Goal: Use online tool/utility: Use online tool/utility

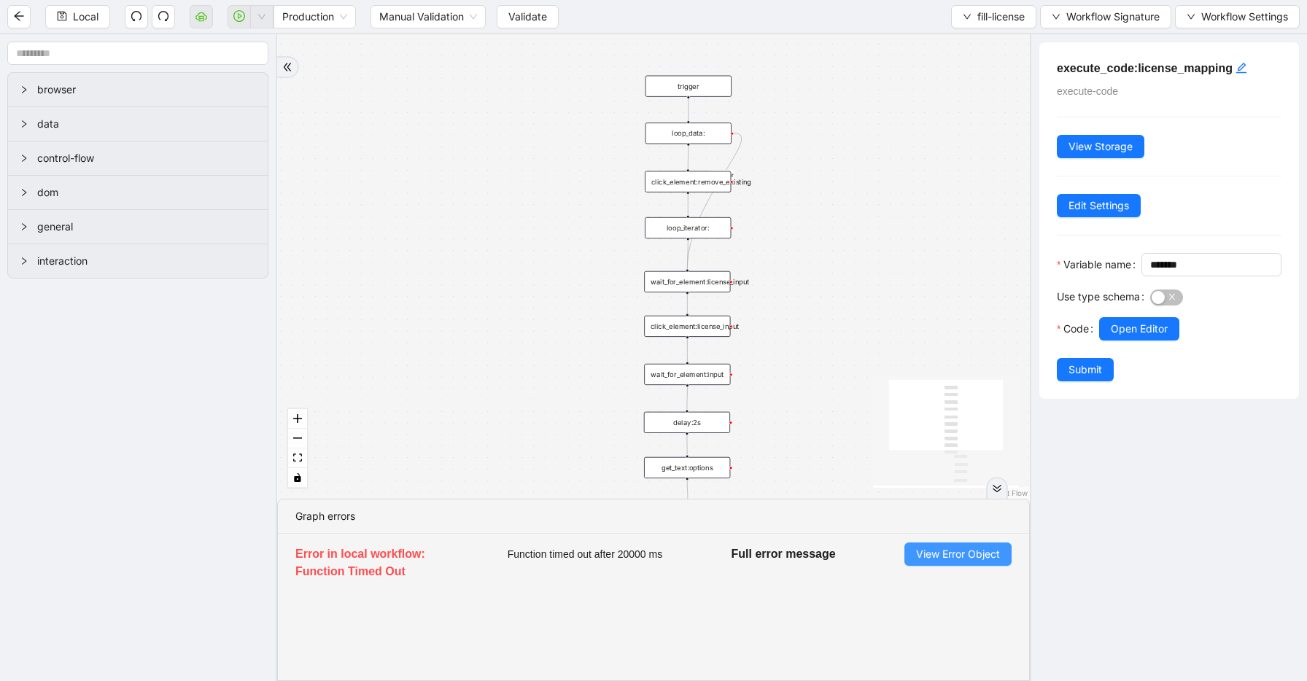
click at [962, 559] on span "View Error Object" at bounding box center [958, 554] width 84 height 16
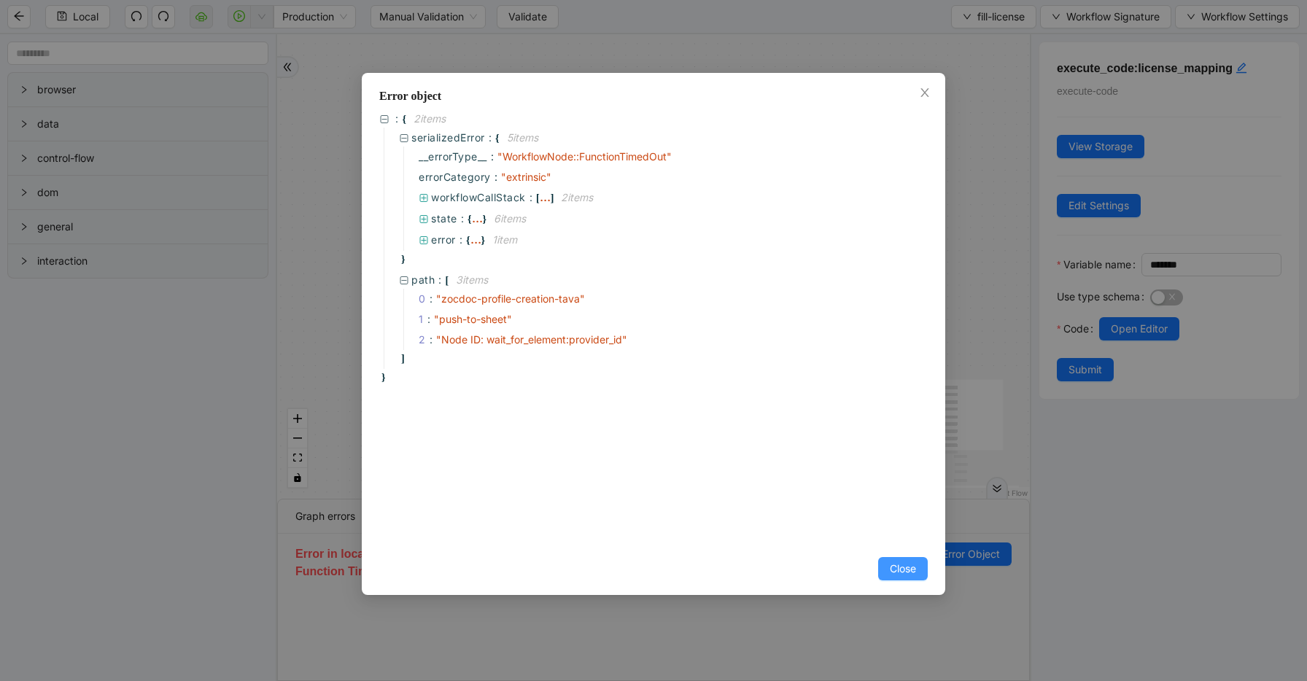
click at [916, 569] on button "Close" at bounding box center [903, 568] width 50 height 23
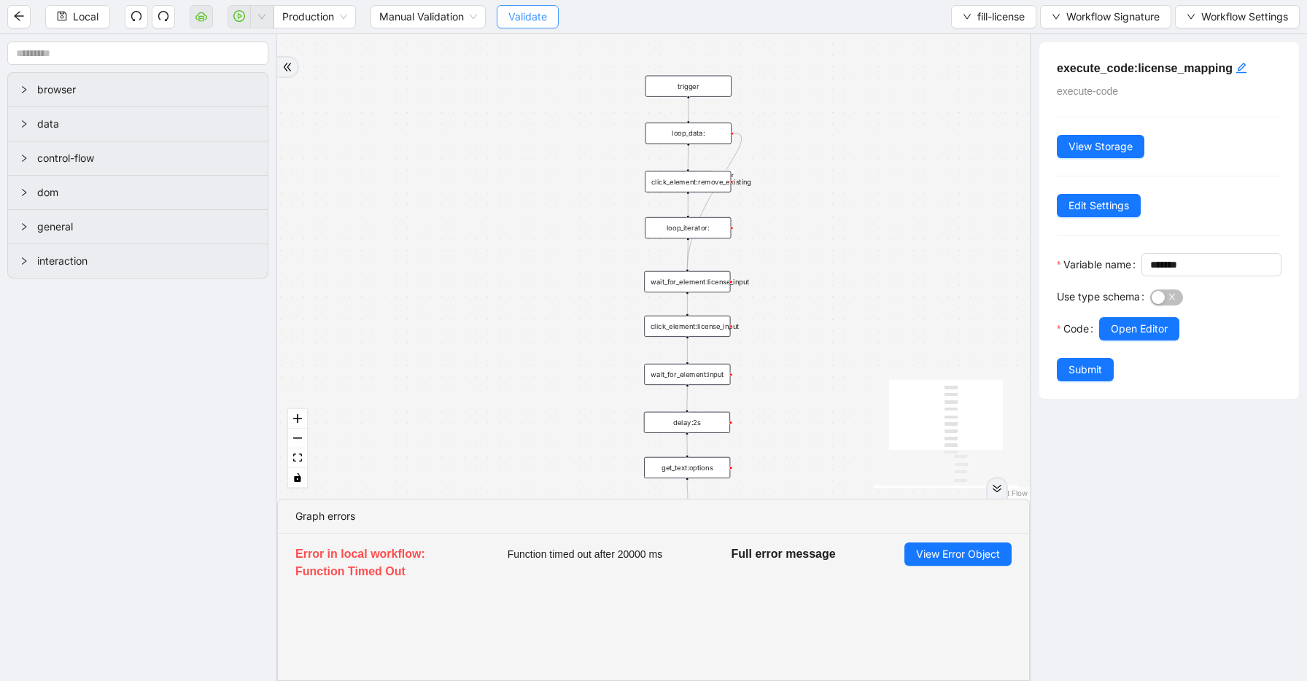
click at [537, 17] on span "Validate" at bounding box center [527, 17] width 39 height 16
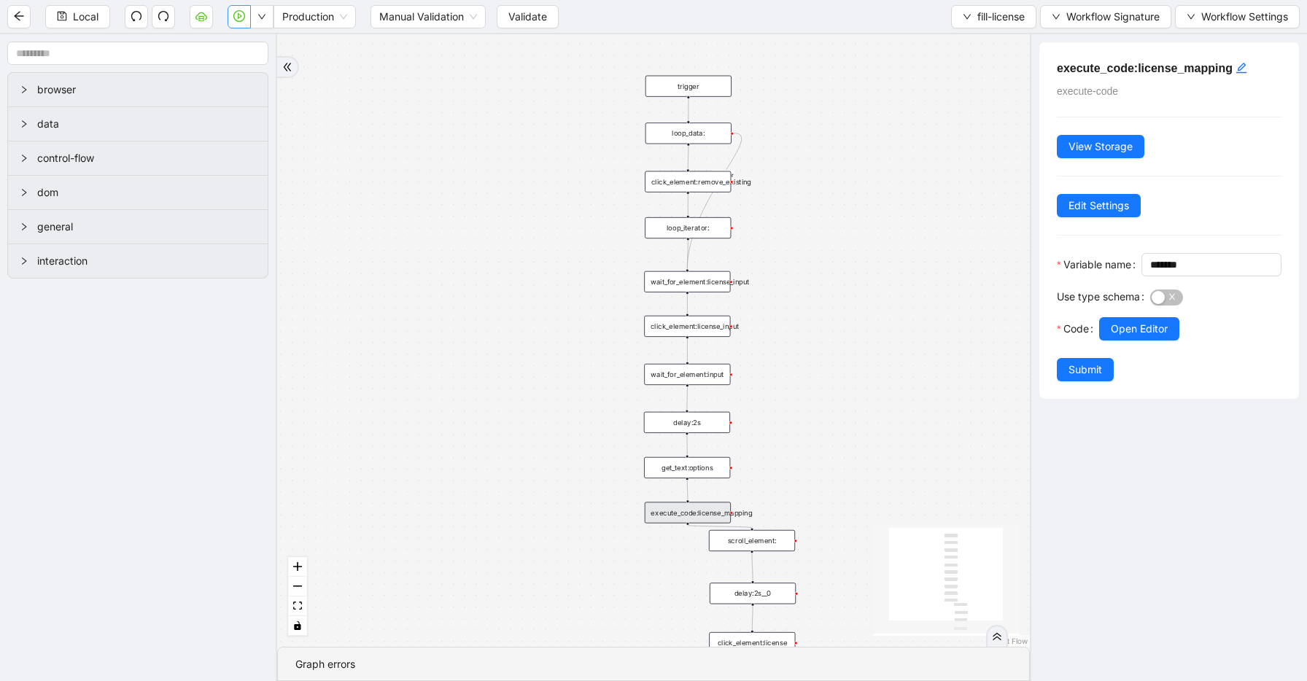
click at [236, 17] on icon "play-circle" at bounding box center [239, 16] width 12 height 12
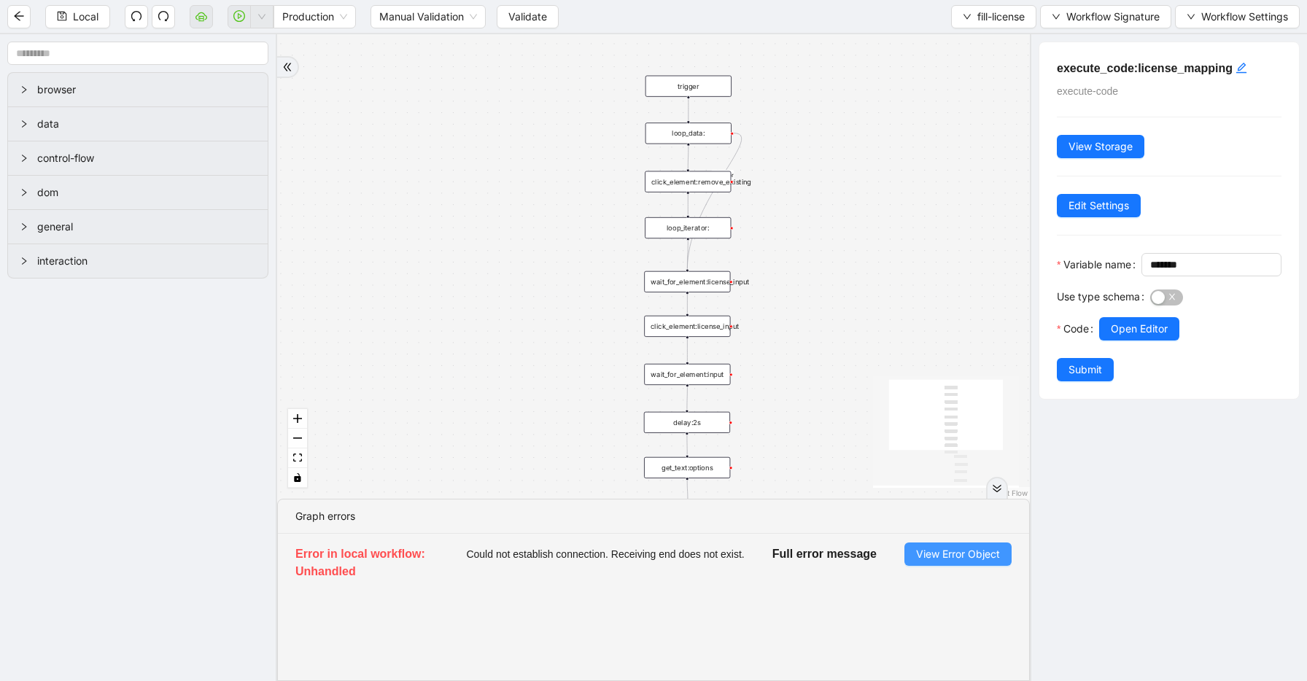
click at [952, 557] on span "View Error Object" at bounding box center [958, 554] width 84 height 16
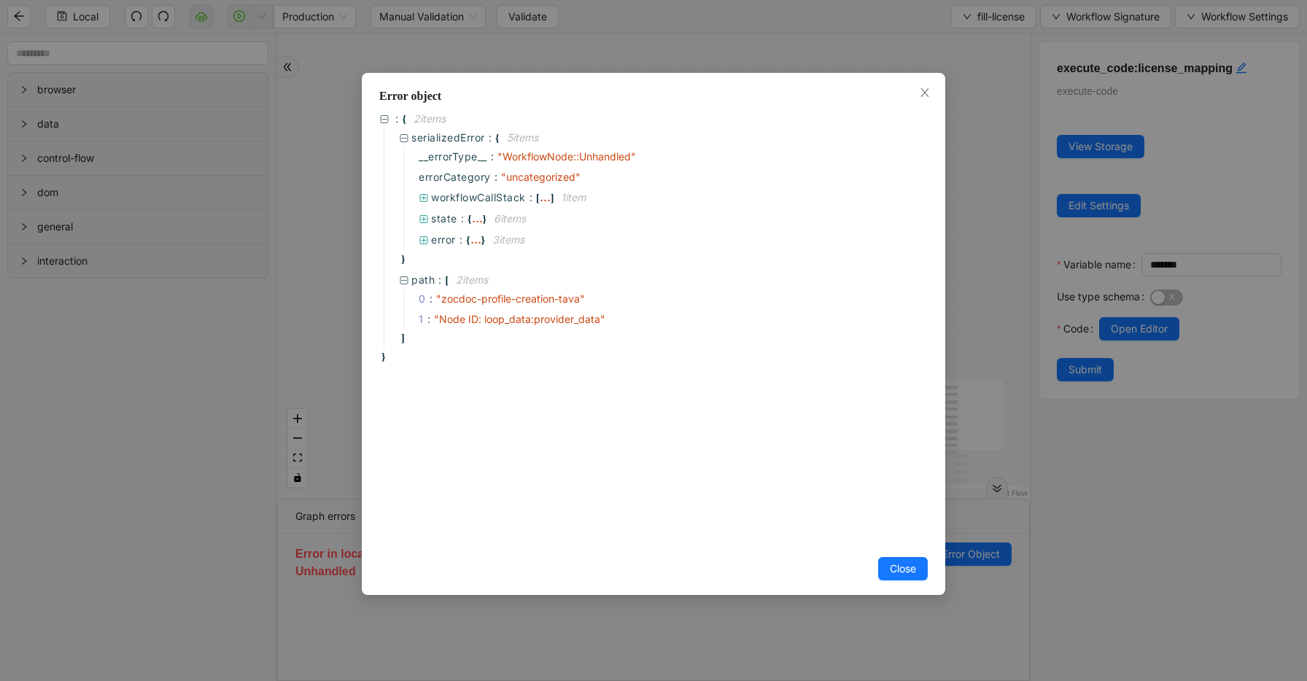
click at [1017, 262] on div "Error object : { 2 item s serializedError : { 5 item s __errorType__ : " Workfl…" at bounding box center [653, 340] width 1307 height 681
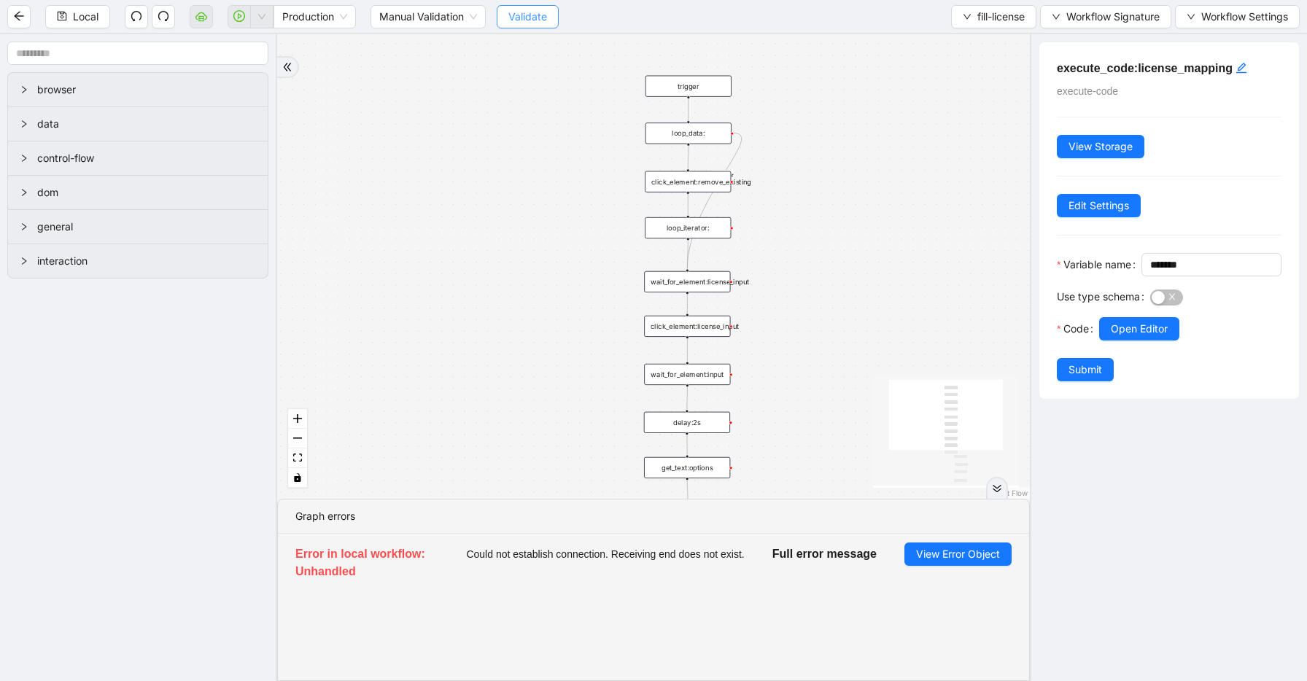
click at [540, 16] on span "Validate" at bounding box center [527, 17] width 39 height 16
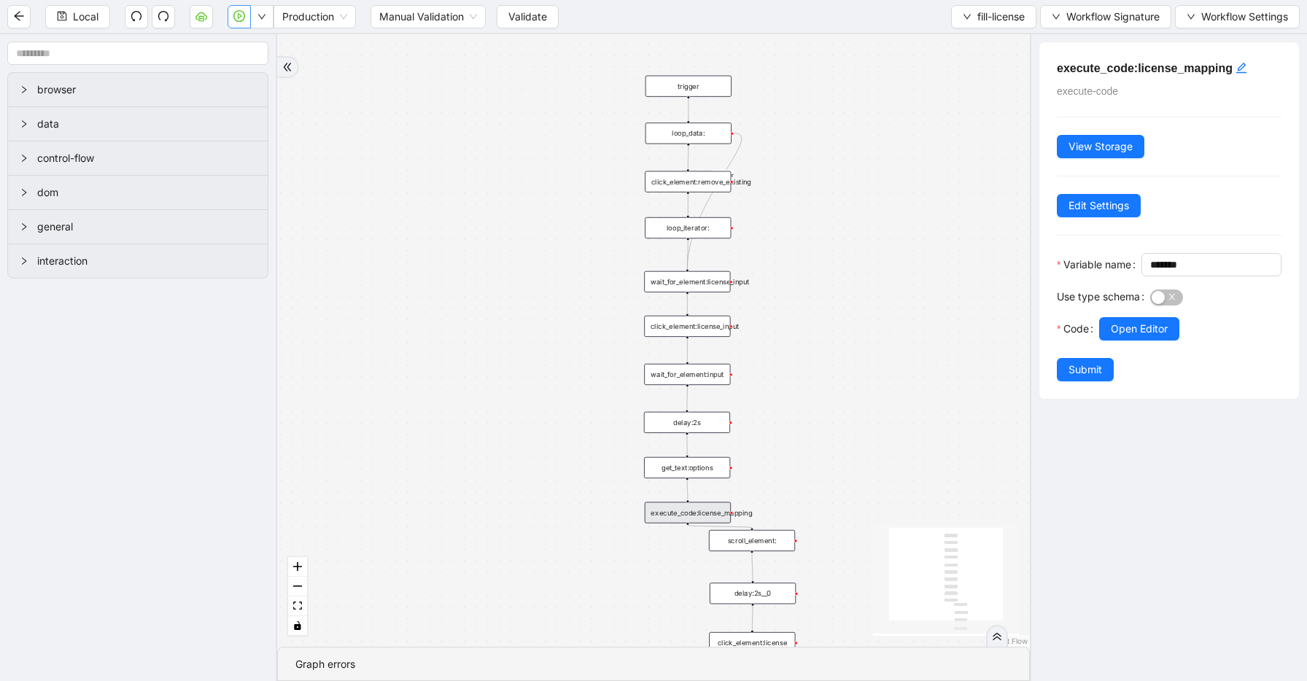
click at [239, 20] on icon "play-circle" at bounding box center [239, 16] width 12 height 12
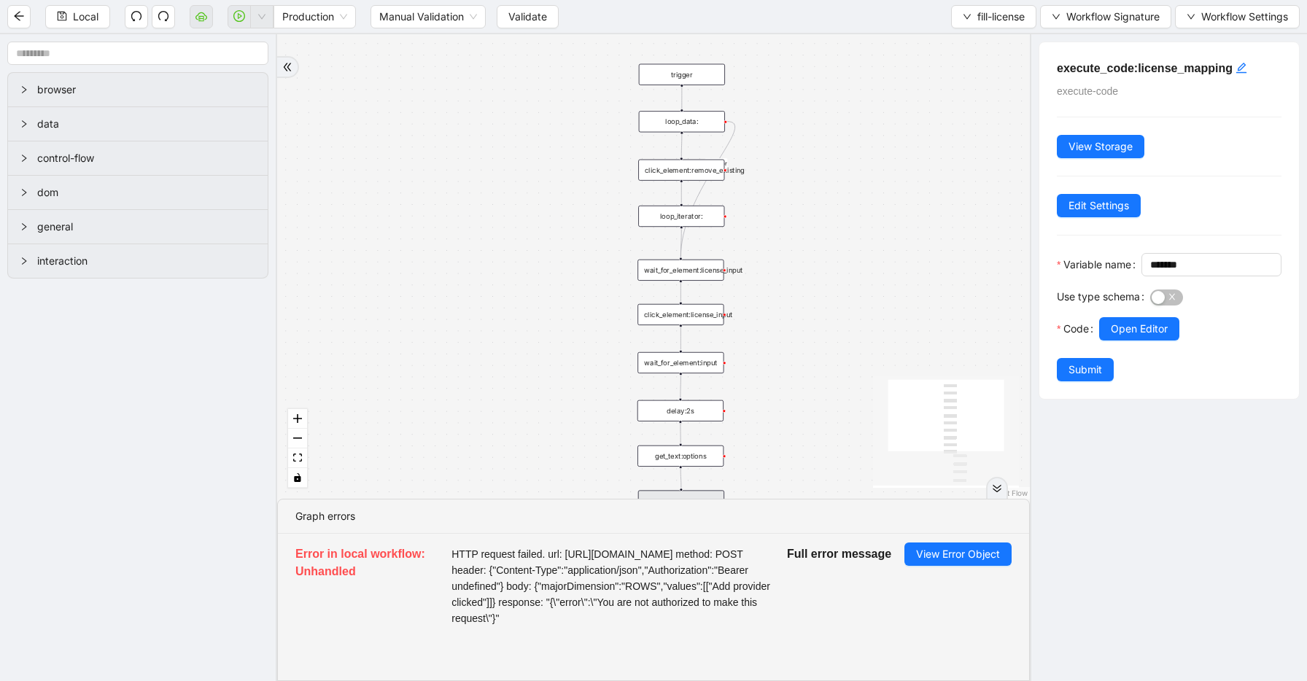
drag, startPoint x: 833, startPoint y: 347, endPoint x: 699, endPoint y: 110, distance: 272.3
click at [699, 110] on div "onError trigger wait_for_element:input click_element:click_outside delay:2s scr…" at bounding box center [653, 266] width 752 height 464
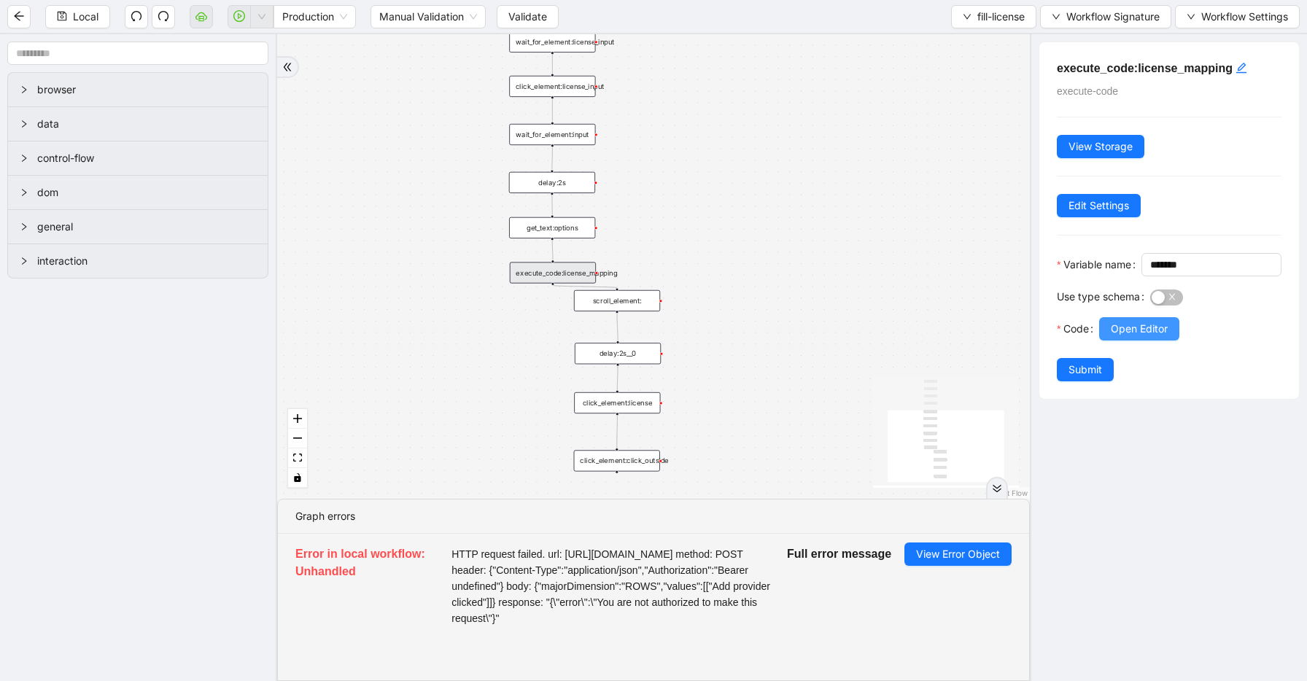
click at [1128, 337] on span "Open Editor" at bounding box center [1139, 329] width 57 height 16
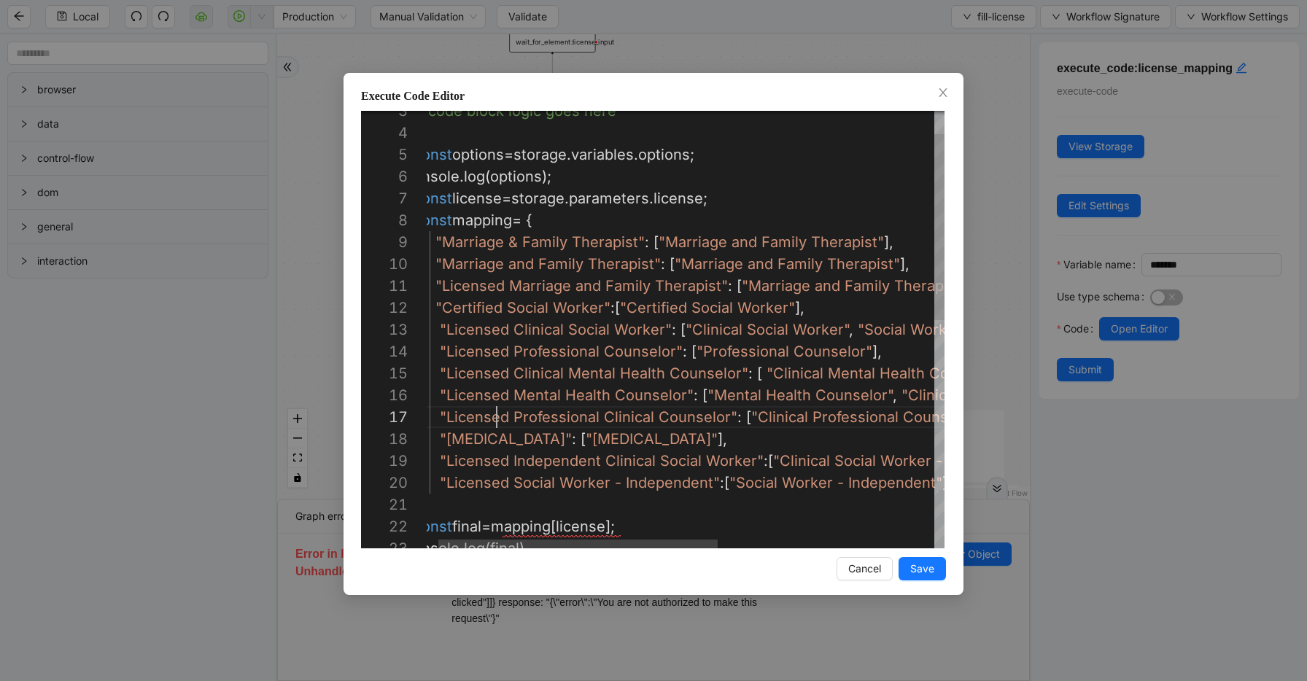
click at [495, 412] on div "// code block logic goes here // const options = storage . variables . options …" at bounding box center [874, 570] width 939 height 1028
type textarea "**********"
click at [495, 412] on div "// code block logic goes here // const options = storage . variables . options …" at bounding box center [874, 570] width 939 height 1028
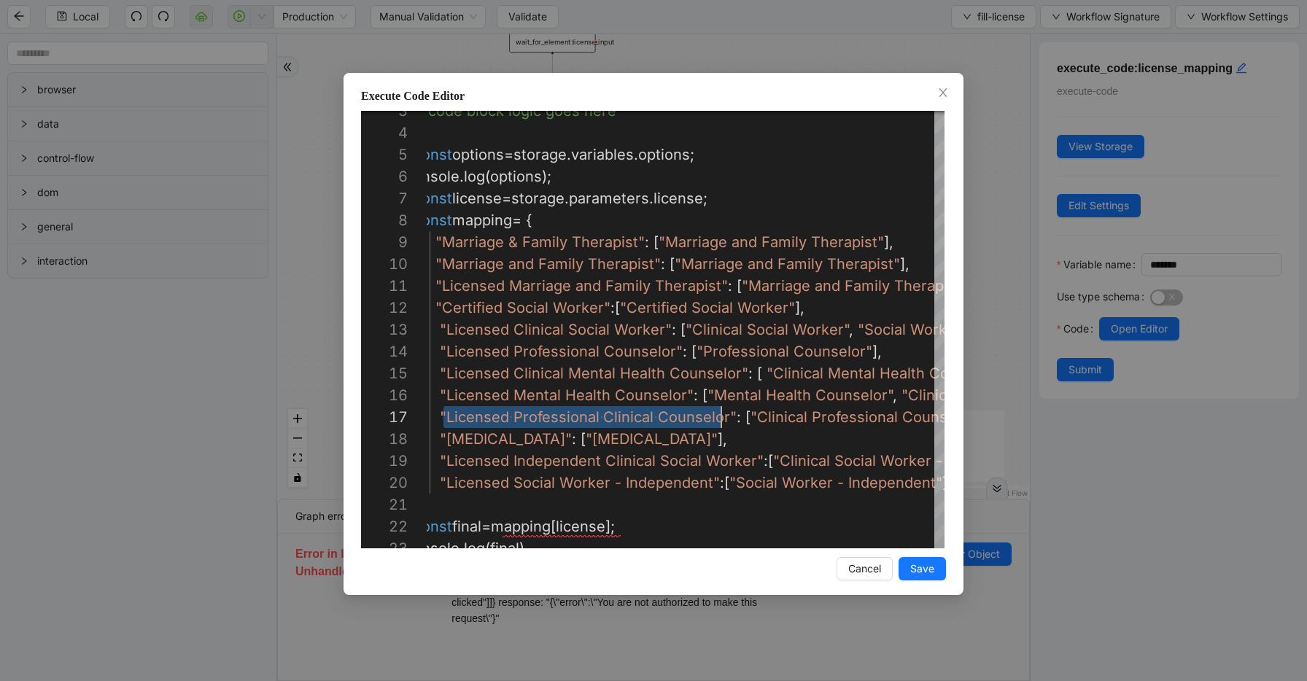
click at [815, 31] on div "Execute Code Editor 3 4 5 6 7 8 9 10 11 12 13 14 15 16 17 18 19 20 21 22 23 // …" at bounding box center [653, 340] width 1307 height 681
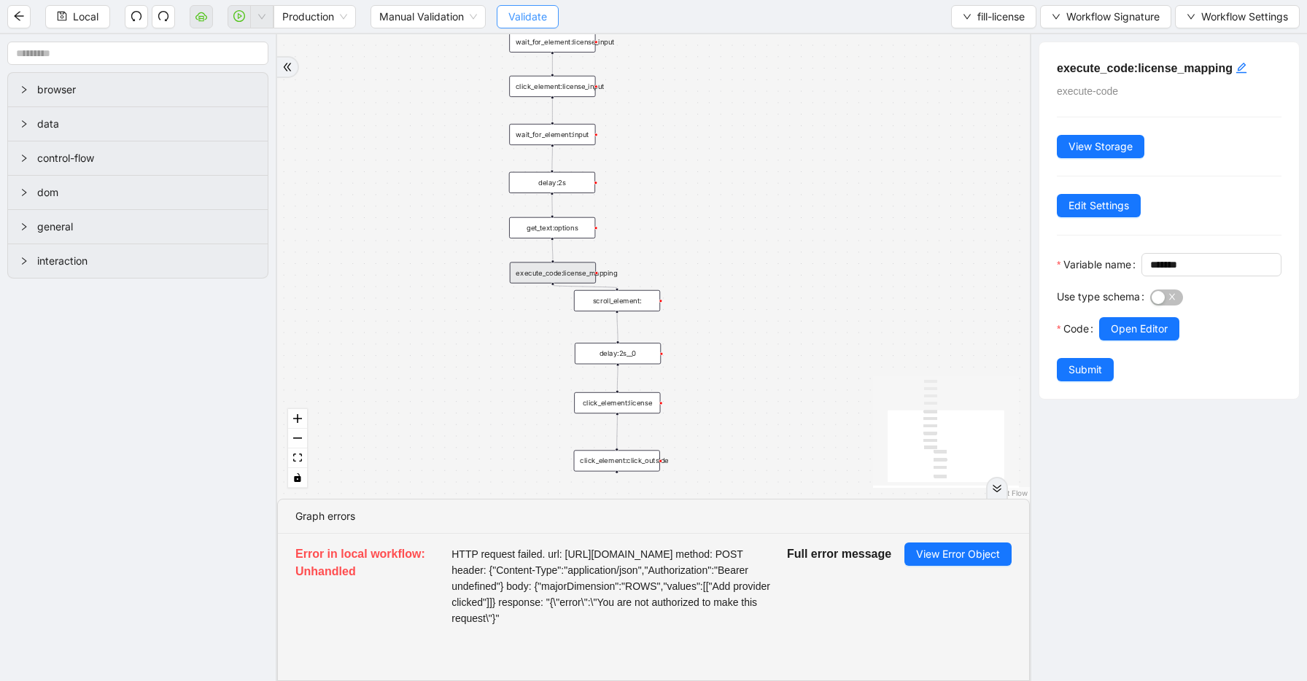
click at [514, 18] on span "Validate" at bounding box center [527, 17] width 39 height 16
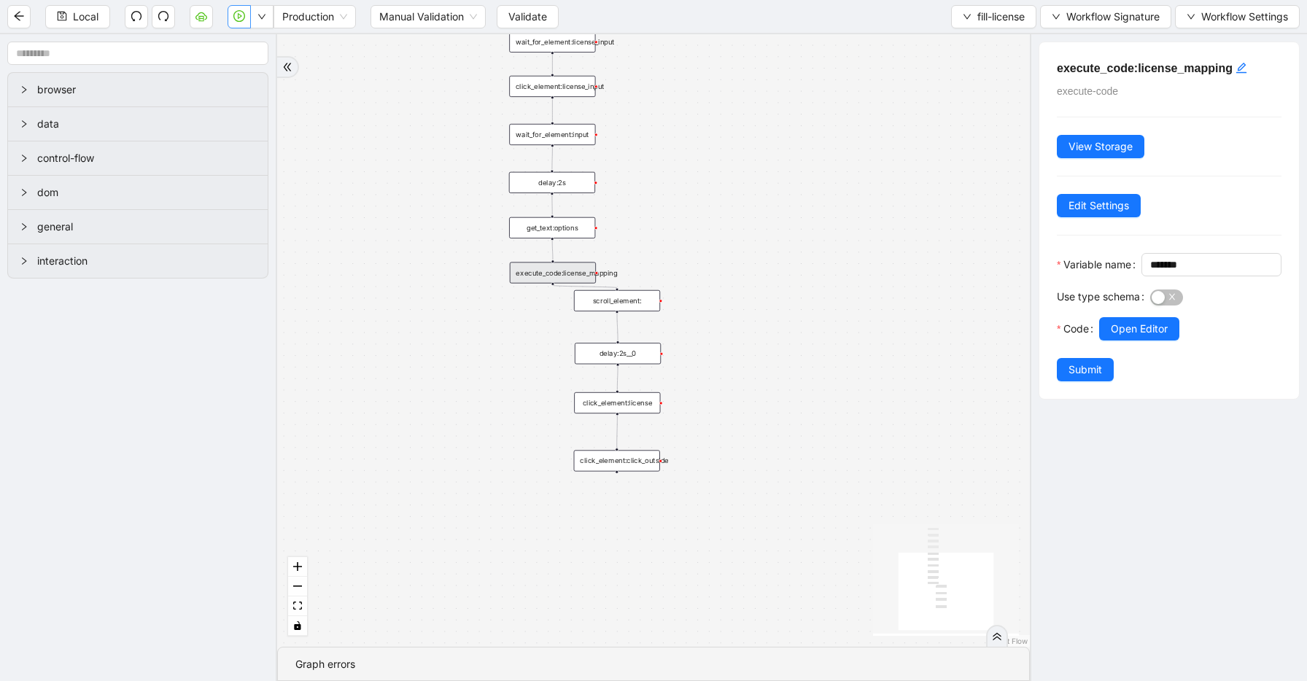
click at [245, 13] on button "button" at bounding box center [238, 16] width 23 height 23
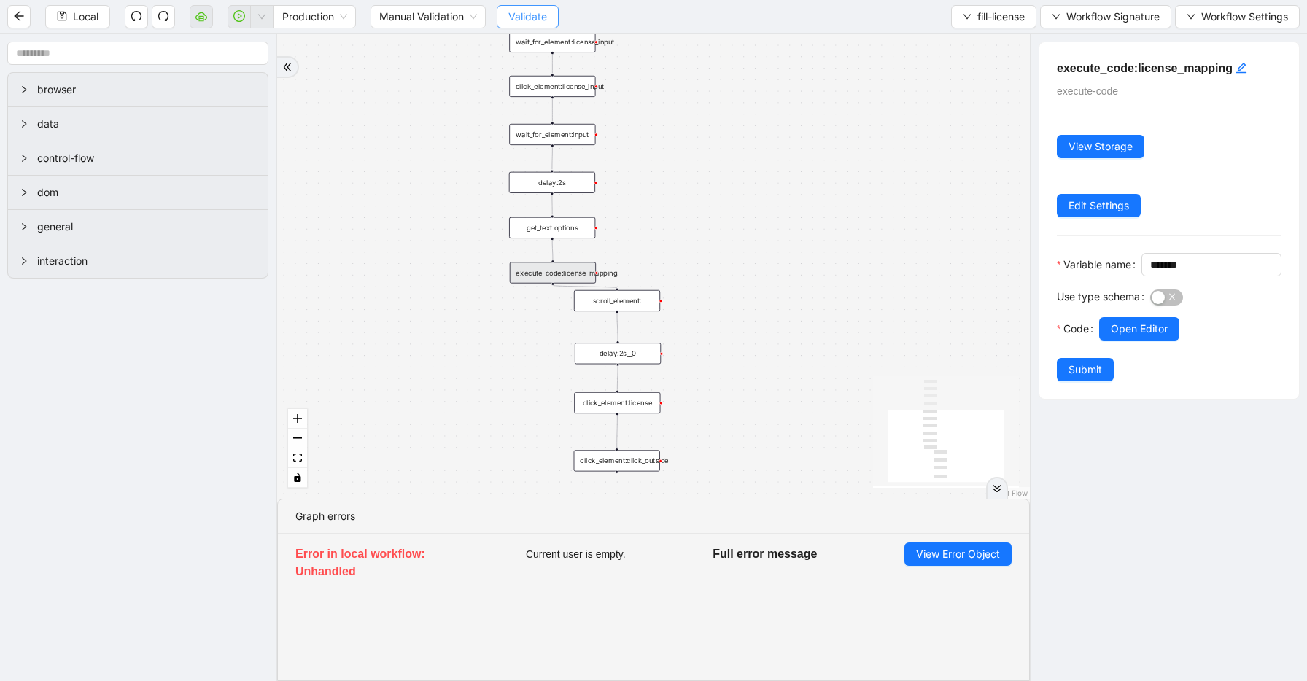
click at [527, 14] on span "Validate" at bounding box center [527, 17] width 39 height 16
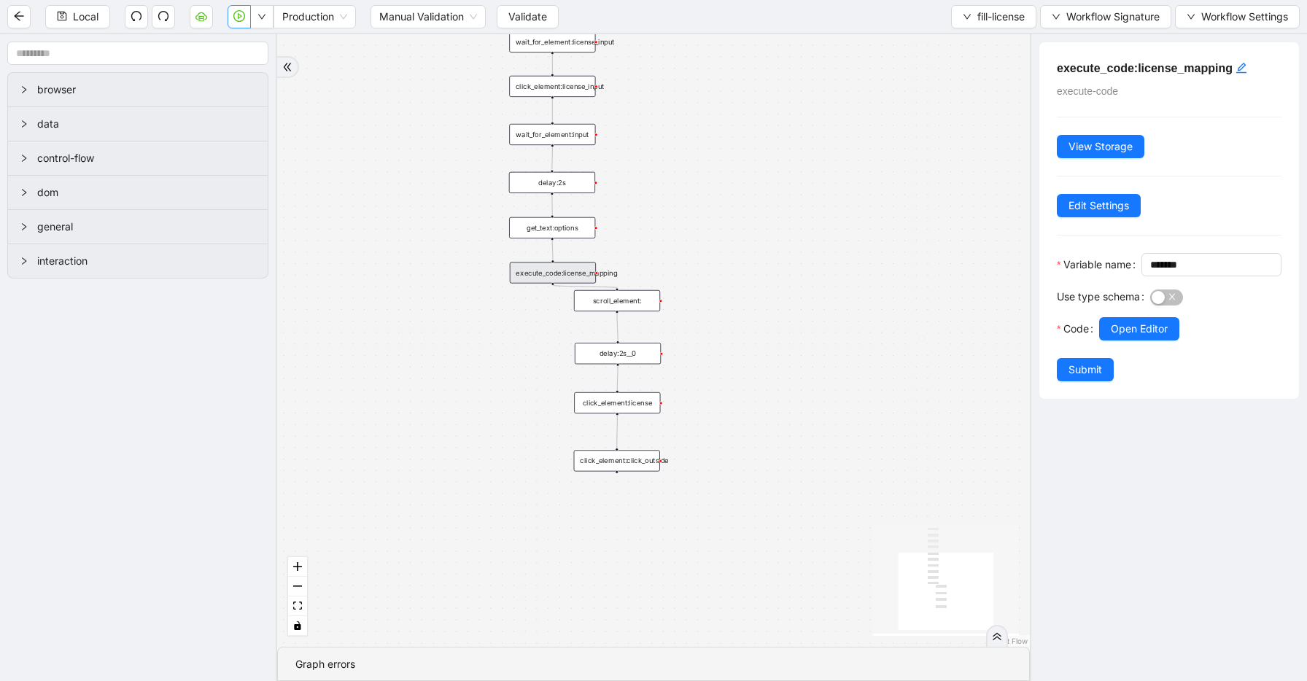
click at [241, 23] on button "button" at bounding box center [238, 16] width 23 height 23
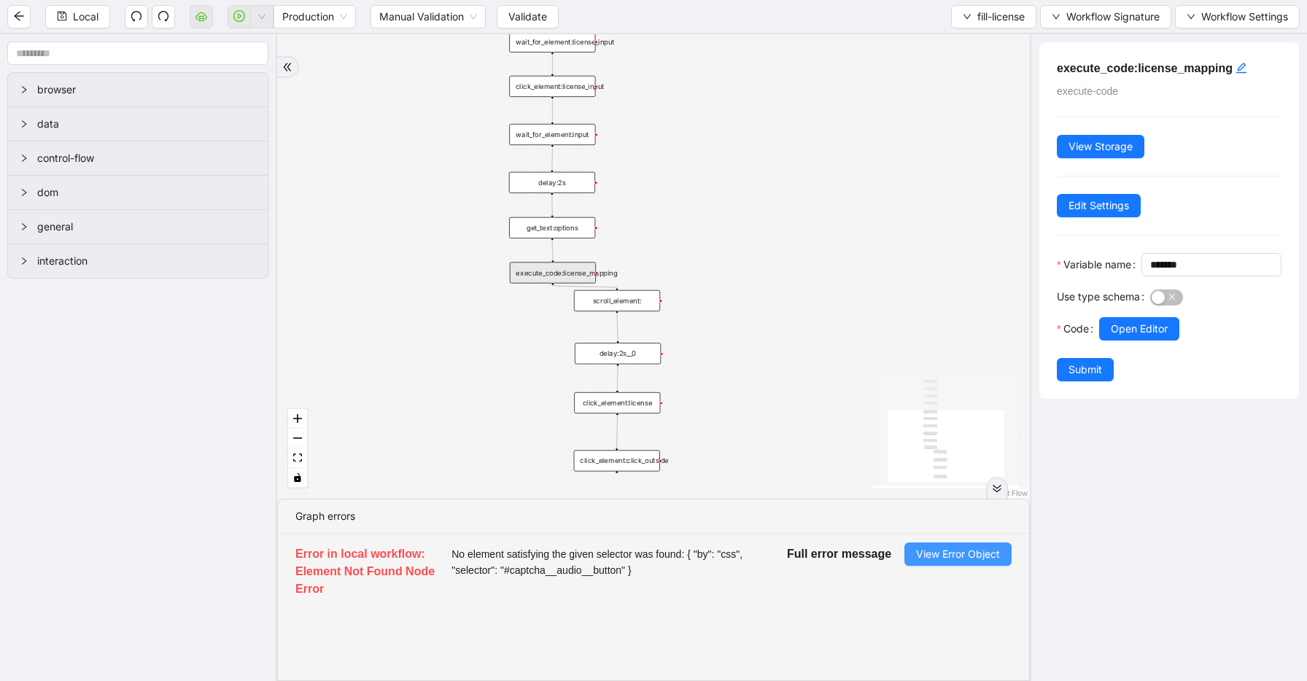
click at [993, 552] on span "View Error Object" at bounding box center [958, 554] width 84 height 16
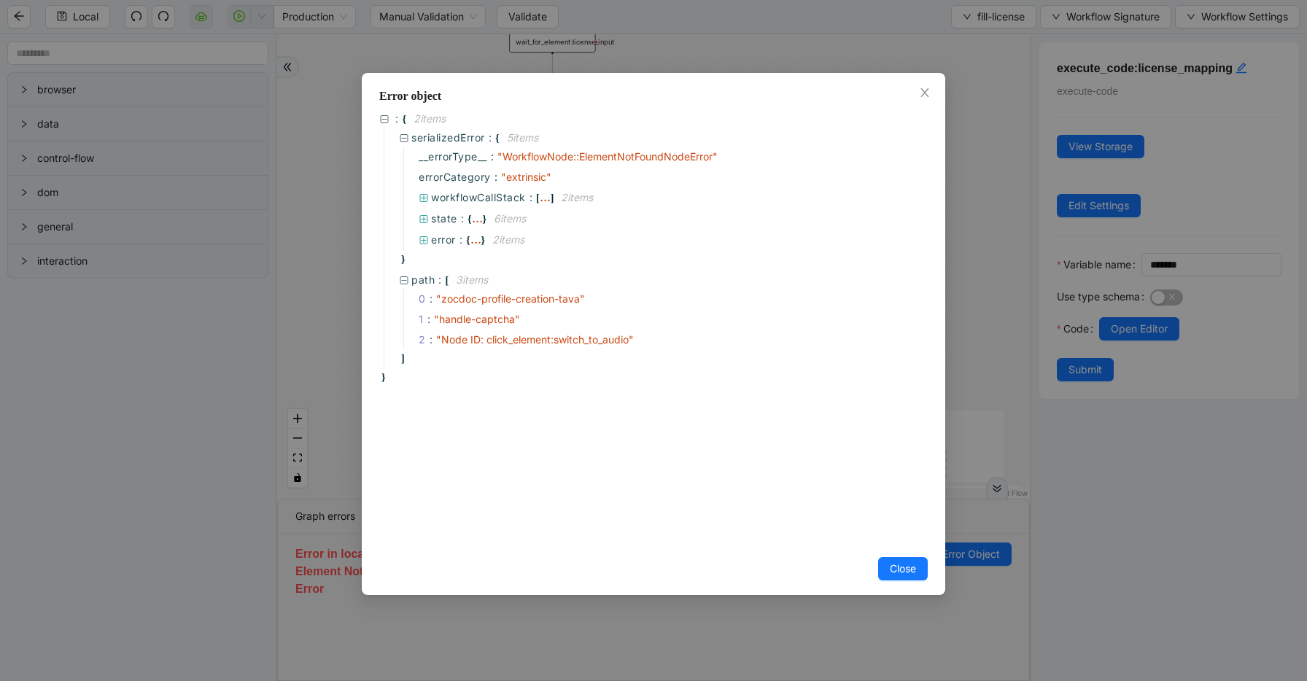
click at [960, 397] on div "Error object : { 2 item s serializedError : { 5 item s __errorType__ : " Workfl…" at bounding box center [653, 340] width 1307 height 681
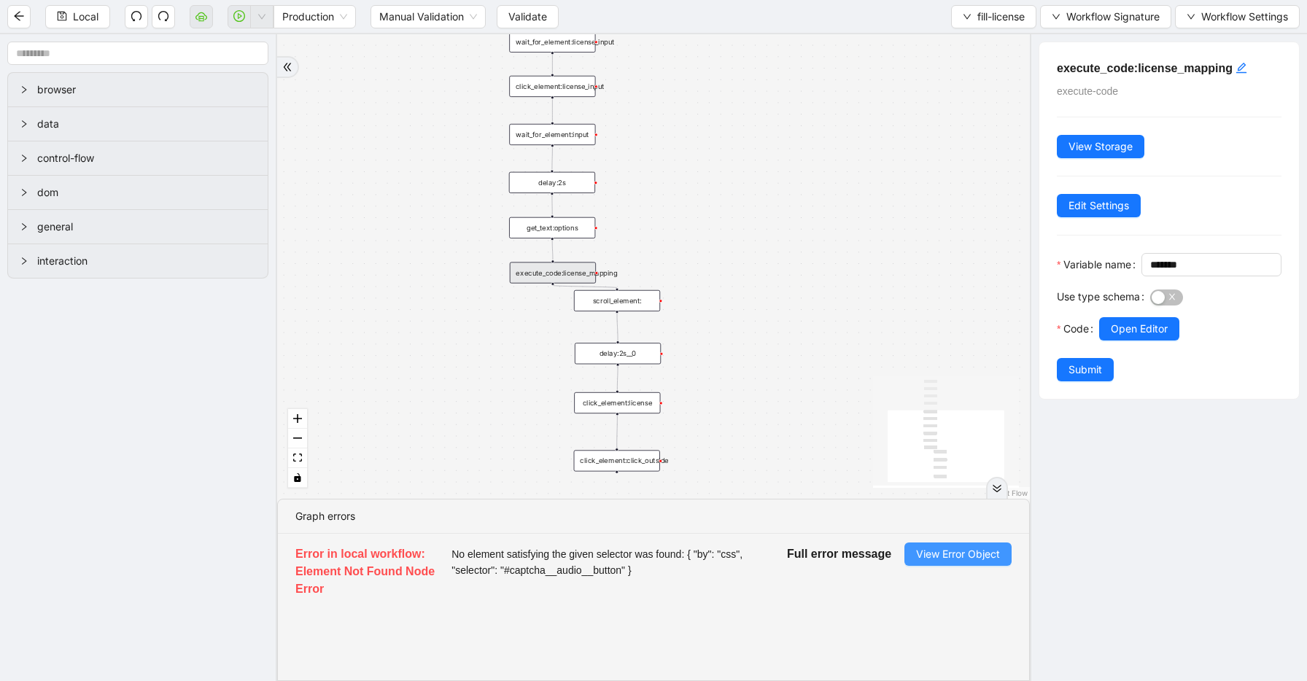
click at [971, 557] on span "View Error Object" at bounding box center [958, 554] width 84 height 16
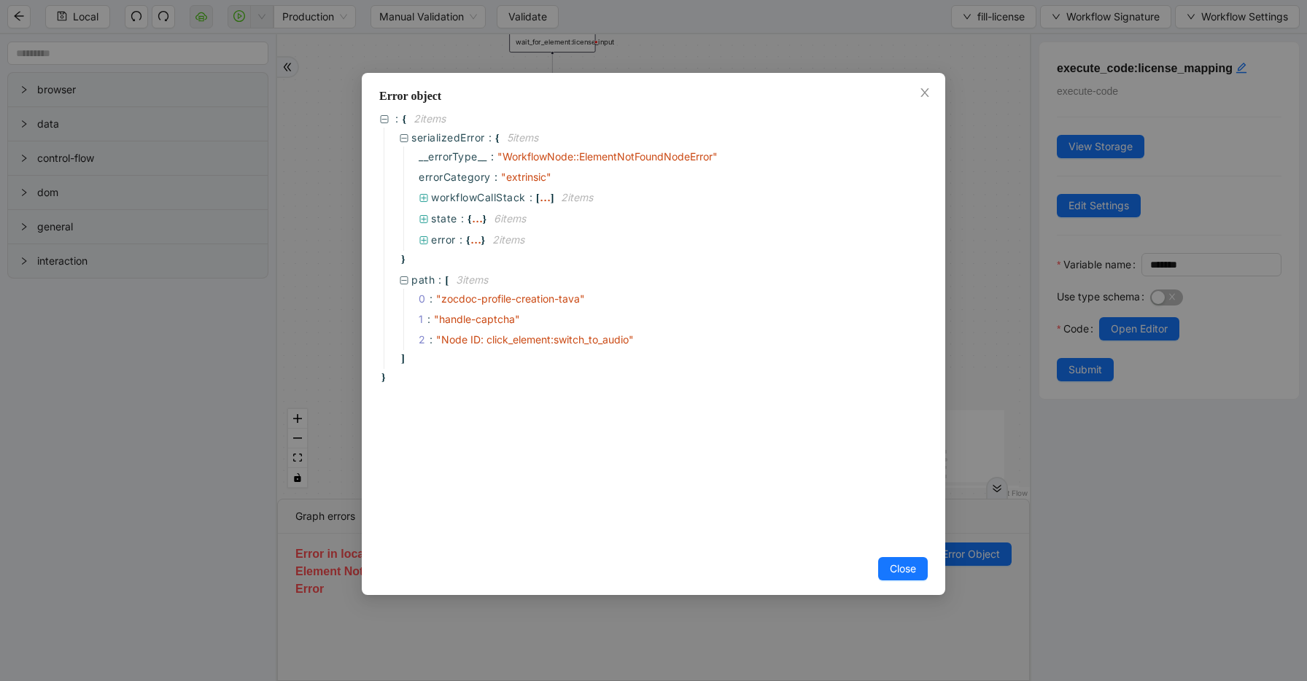
click at [1026, 353] on div "Error object : { 2 item s serializedError : { 5 item s __errorType__ : " Workfl…" at bounding box center [653, 340] width 1307 height 681
